Goal: Check status

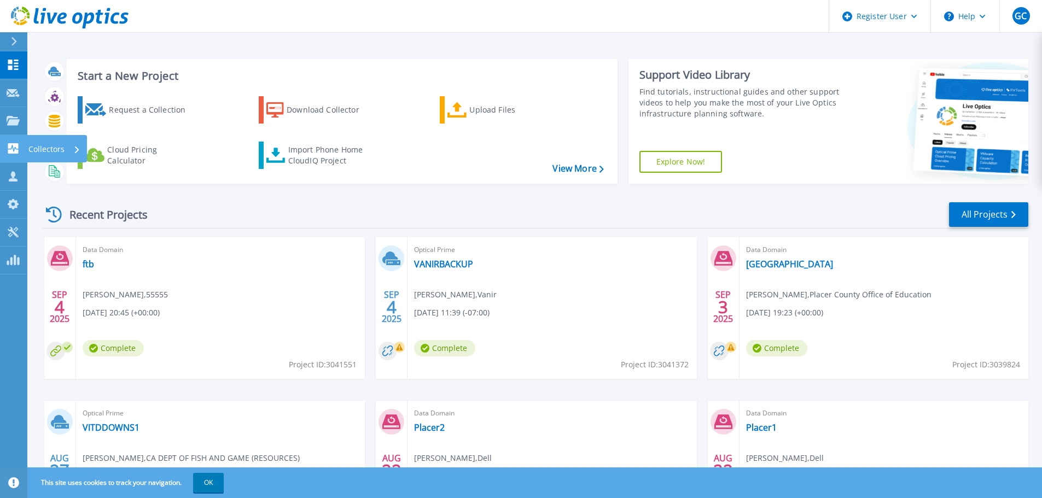
click at [15, 143] on icon at bounding box center [13, 148] width 13 height 10
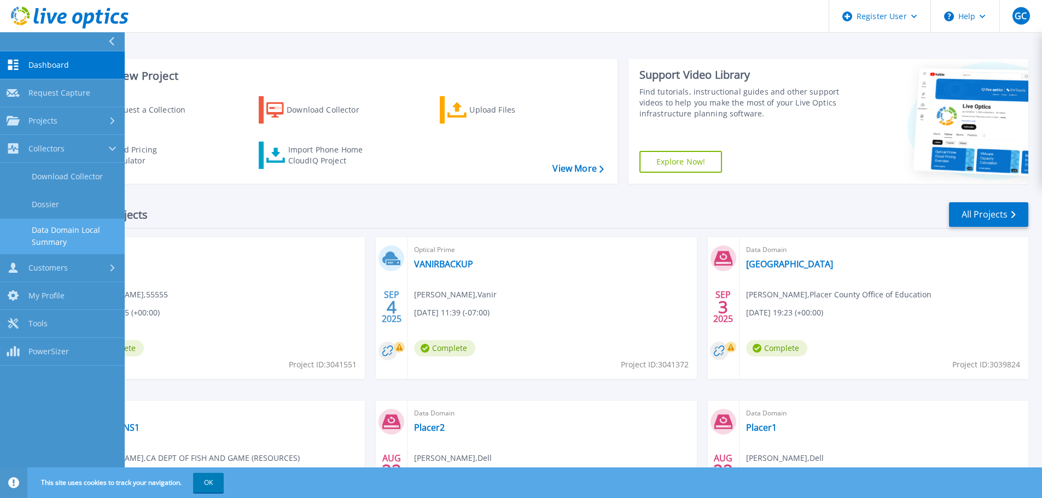
click at [63, 231] on link "Data Domain Local Summary" at bounding box center [62, 236] width 125 height 35
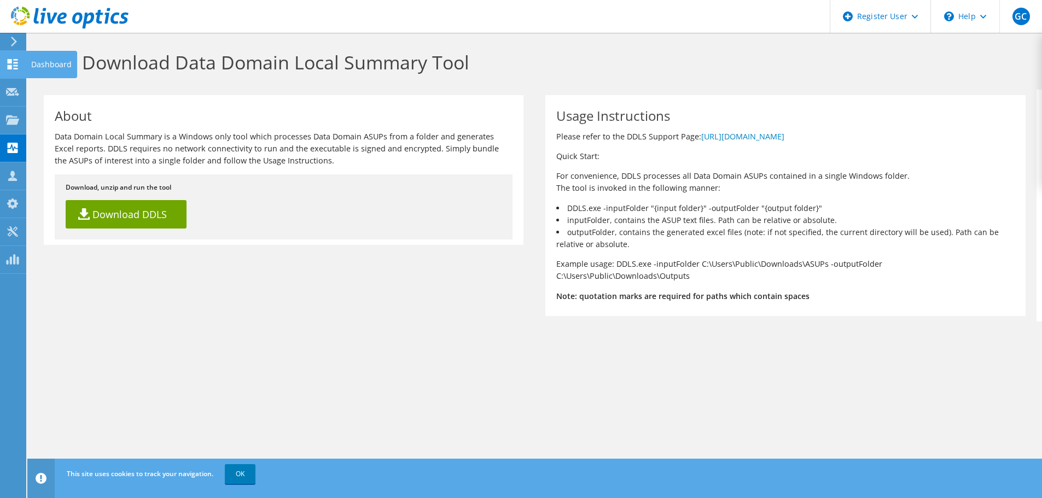
click at [13, 60] on icon at bounding box center [12, 64] width 13 height 10
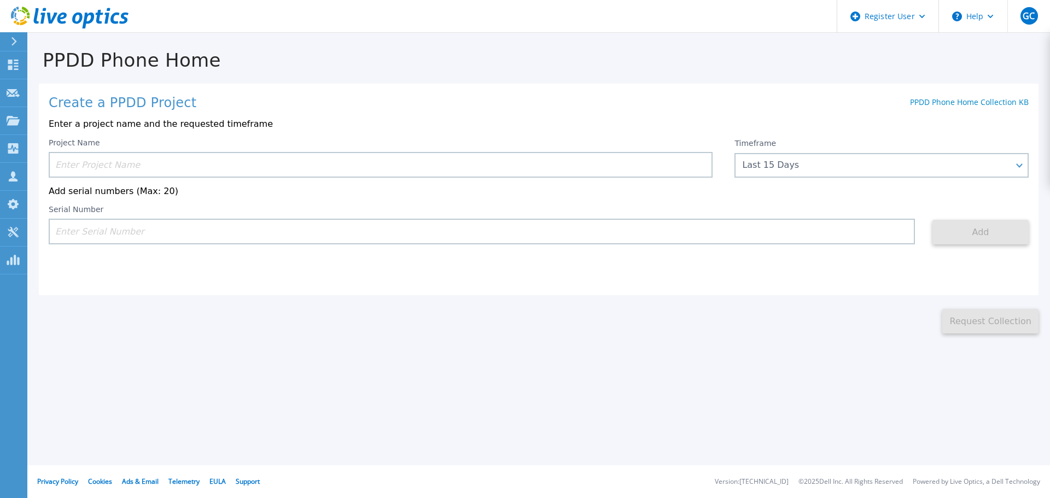
click at [368, 161] on input at bounding box center [381, 165] width 664 height 26
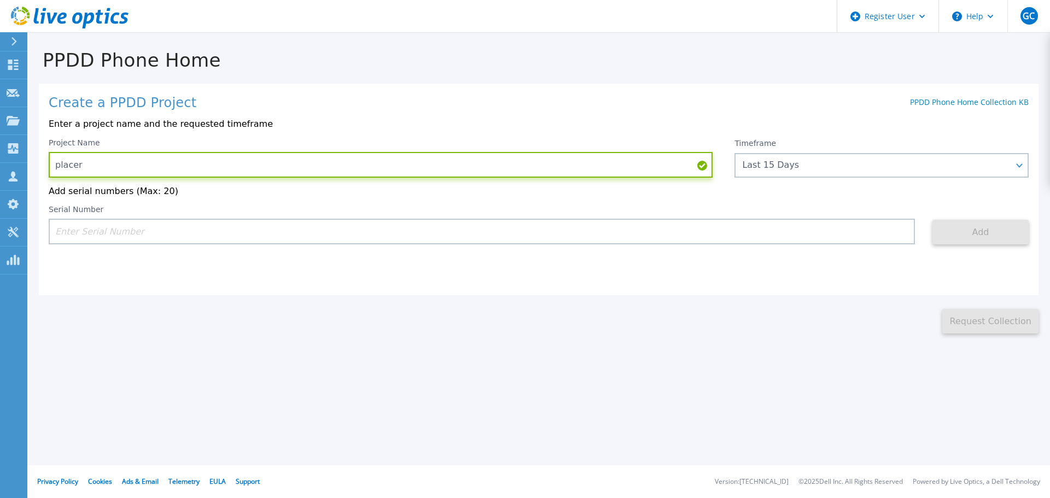
type input "placer"
click at [127, 227] on input at bounding box center [482, 232] width 866 height 26
paste input "APM00212813165"
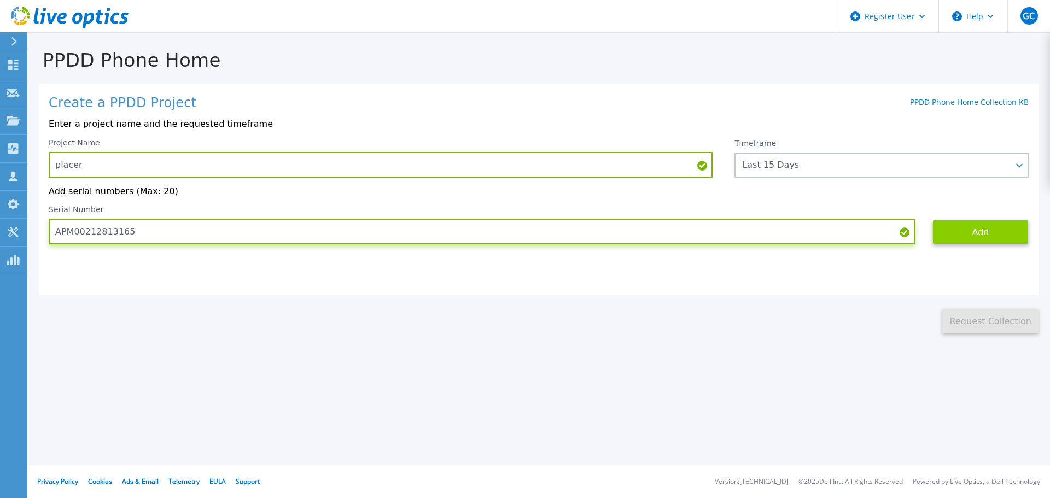
type input "APM00212813165"
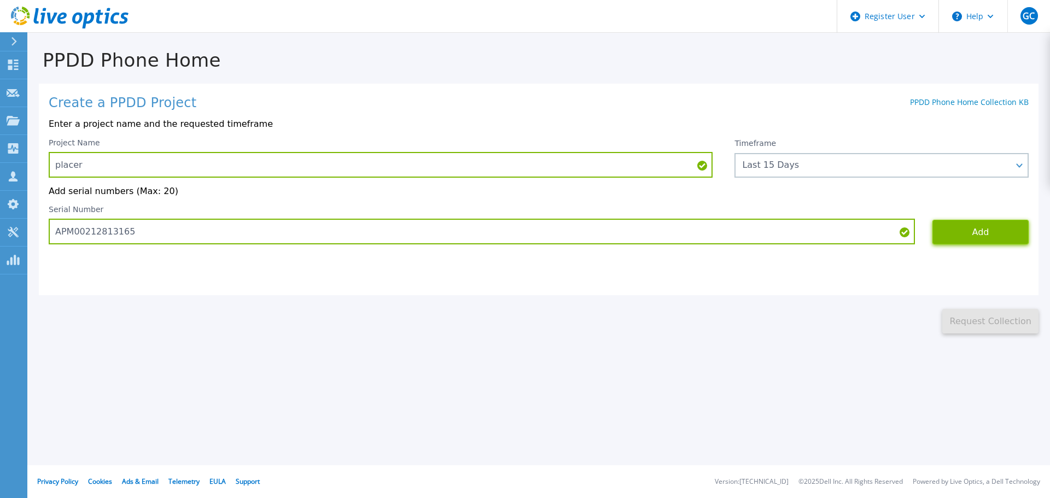
click at [988, 239] on button "Add" at bounding box center [981, 232] width 96 height 25
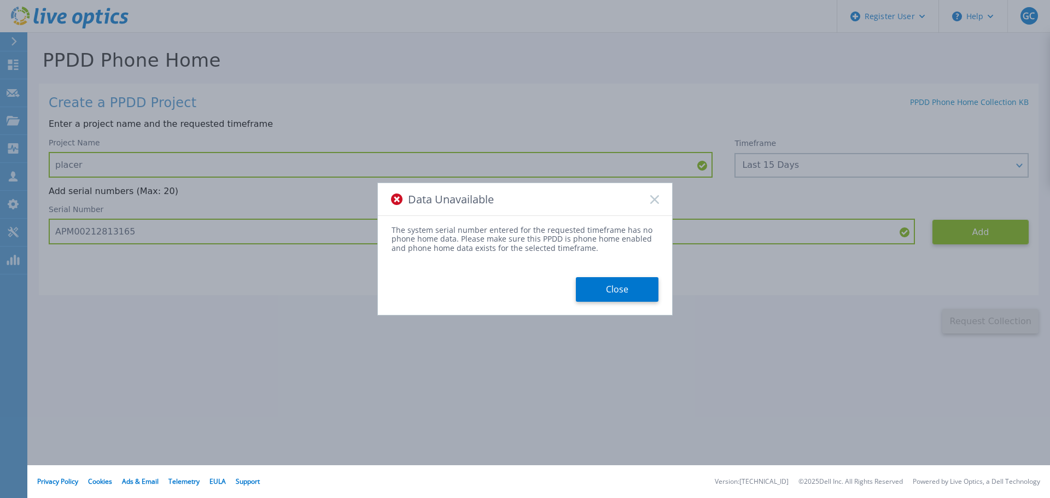
click at [619, 291] on button "Close" at bounding box center [617, 289] width 83 height 25
